Goal: Task Accomplishment & Management: Manage account settings

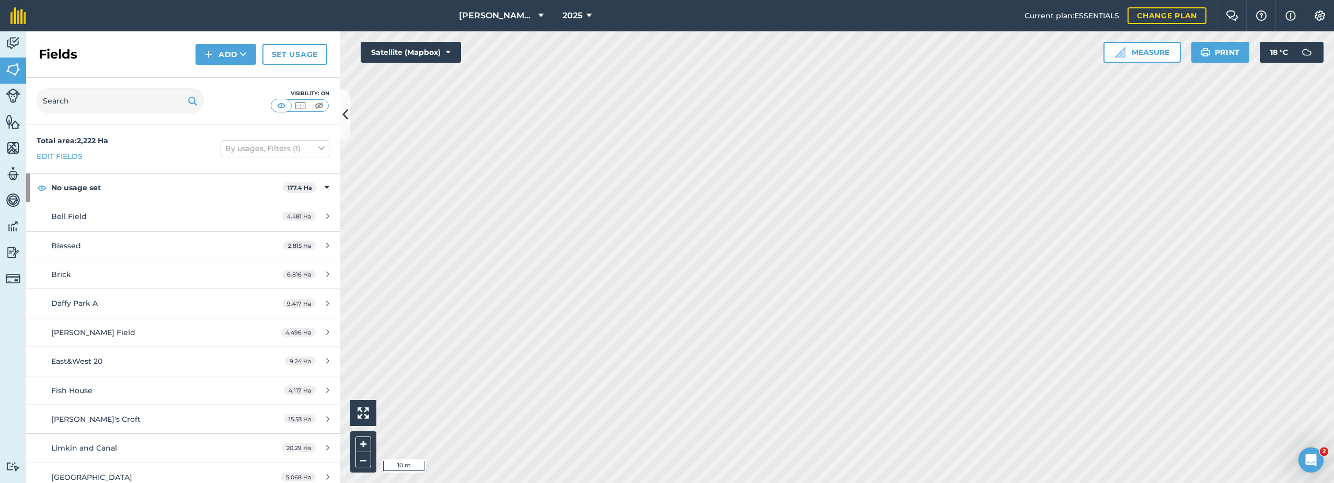
click at [1116, 483] on html "[PERSON_NAME] Farm Life 2025 Current plan : ESSENTIALS Change plan Farm Chat He…" at bounding box center [667, 241] width 1334 height 483
click at [9, 44] on img at bounding box center [13, 44] width 15 height 16
